Goal: Navigation & Orientation: Find specific page/section

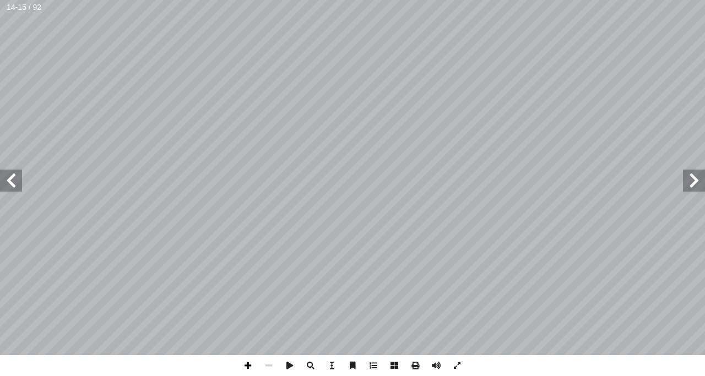
click at [245, 364] on span at bounding box center [248, 365] width 21 height 21
click at [266, 370] on span at bounding box center [268, 365] width 21 height 21
click at [246, 370] on span at bounding box center [248, 365] width 21 height 21
click at [399, 100] on html "الصفحة الرئيسية الصف الأول الصف الثاني الصف الثالث الصف الرابع الصف الخامس الصف…" at bounding box center [352, 50] width 705 height 100
